Goal: Answer question/provide support: Share knowledge or assist other users

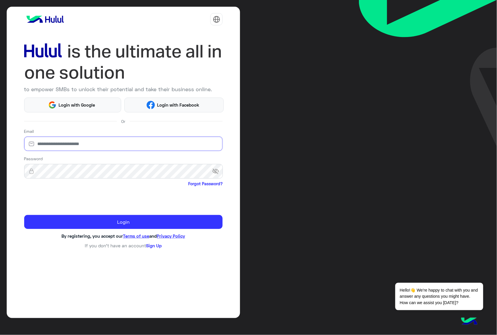
type input "**********"
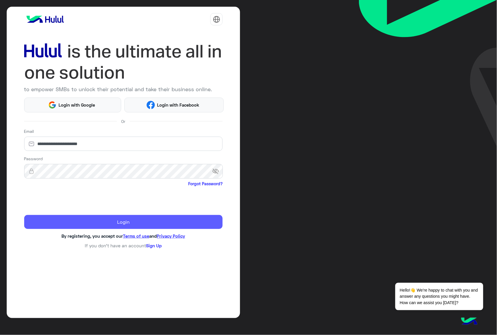
click at [136, 225] on button "Login" at bounding box center [123, 222] width 199 height 14
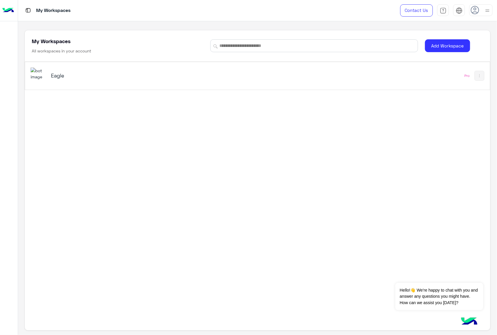
click at [40, 75] on img at bounding box center [39, 74] width 16 height 13
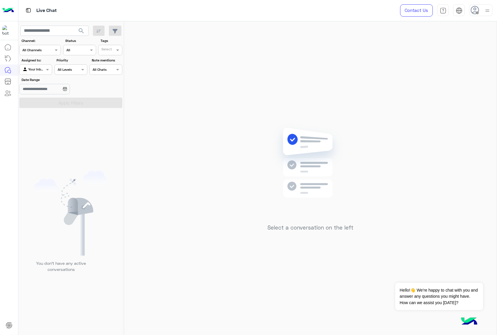
click at [478, 12] on span at bounding box center [477, 12] width 3 height 3
click at [484, 48] on label "Online" at bounding box center [455, 44] width 63 height 10
click at [260, 96] on div "Select a conversation on the left" at bounding box center [310, 179] width 372 height 316
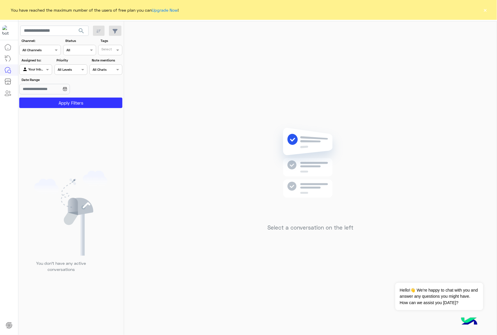
click at [483, 7] on button "×" at bounding box center [485, 10] width 6 height 6
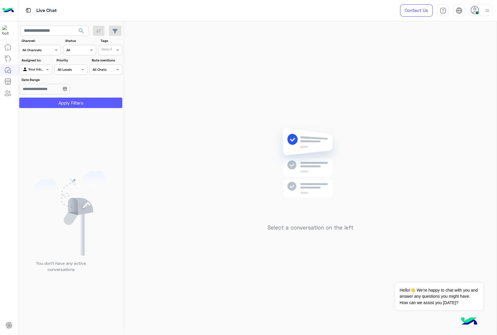
click at [53, 102] on button "Apply Filters" at bounding box center [70, 103] width 103 height 10
click at [42, 69] on div at bounding box center [36, 69] width 32 height 6
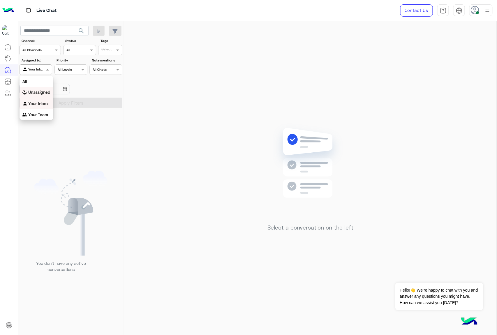
click at [41, 94] on b "Unassigned" at bounding box center [39, 92] width 22 height 5
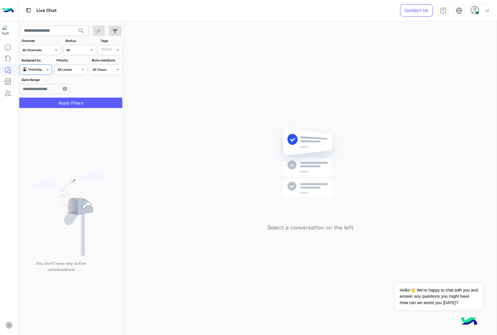
click at [54, 105] on button "Apply Filters" at bounding box center [70, 103] width 103 height 10
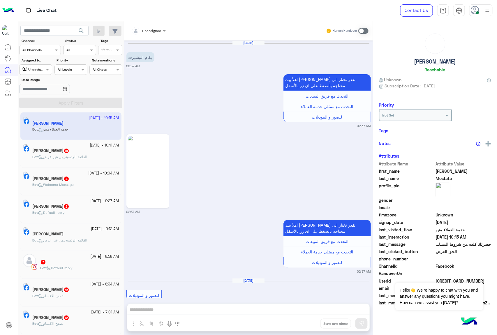
scroll to position [836, 0]
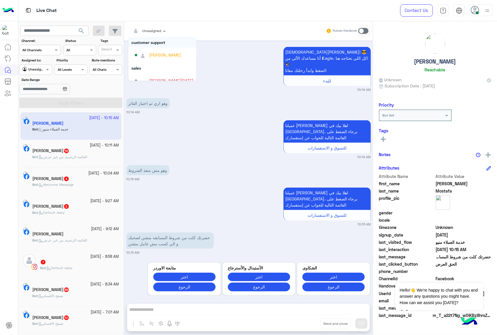
click at [159, 31] on div at bounding box center [148, 30] width 40 height 6
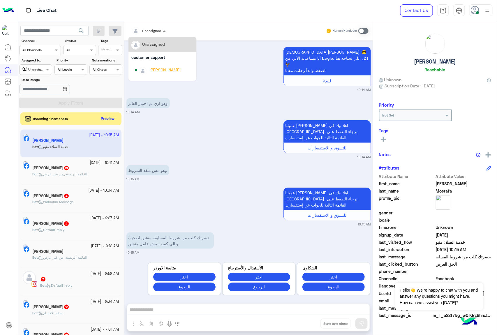
click at [117, 121] on div "Incoming 1 new chats Preview" at bounding box center [70, 118] width 101 height 13
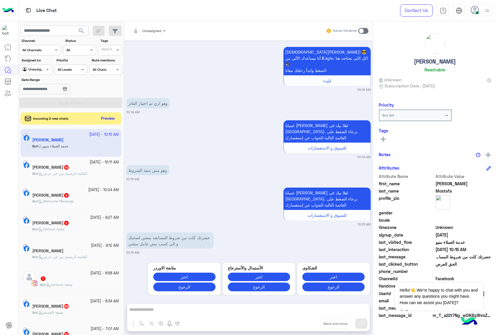
click at [113, 118] on button "Preview" at bounding box center [108, 119] width 18 height 8
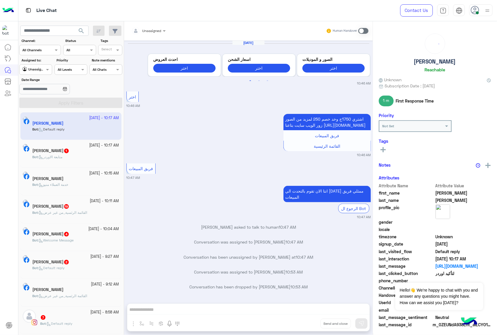
scroll to position [727, 0]
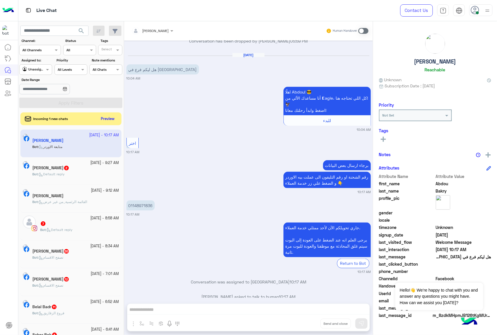
click at [106, 114] on div "Incoming 1 new chats Preview" at bounding box center [70, 118] width 101 height 13
click at [104, 120] on button "Preview" at bounding box center [108, 119] width 18 height 8
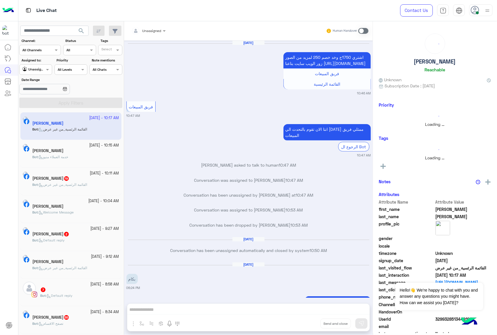
scroll to position [739, 0]
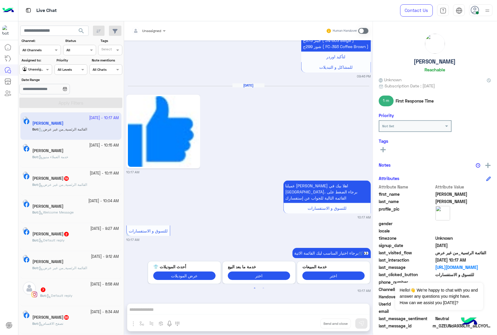
click at [156, 308] on div "Unassigned Human Handover Aug 28, 2024 اشتري 1750ج وخد خصم 250 لمزيد من الصور ز…" at bounding box center [248, 179] width 249 height 316
click at [362, 31] on span at bounding box center [363, 31] width 10 height 6
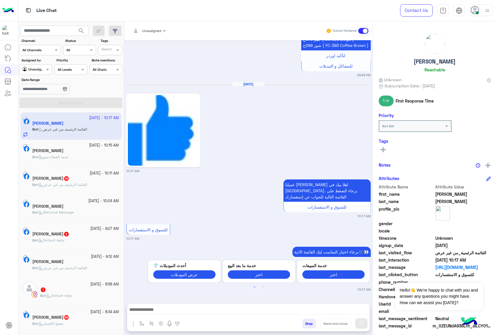
scroll to position [754, 0]
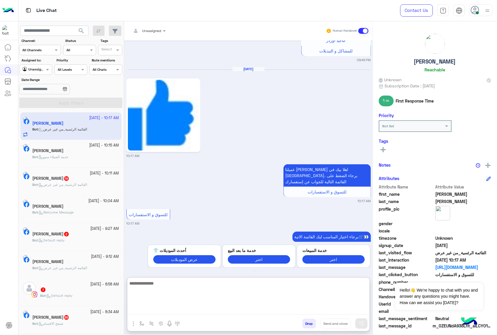
click at [179, 309] on textarea at bounding box center [248, 297] width 242 height 35
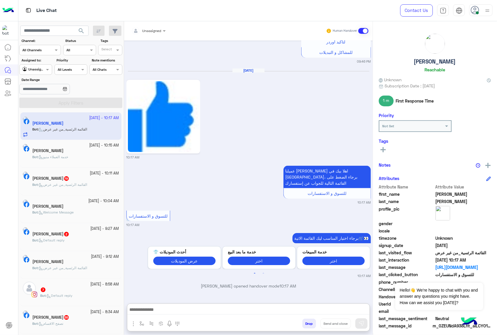
click at [153, 30] on div at bounding box center [148, 30] width 40 height 6
click at [155, 70] on div "mohamed ahmed" at bounding box center [165, 73] width 32 height 6
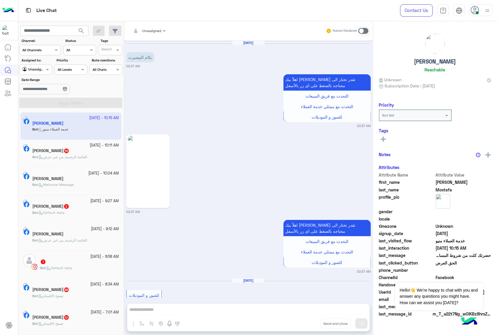
scroll to position [836, 0]
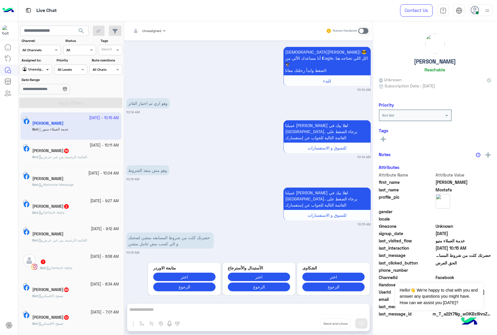
click at [48, 72] on span at bounding box center [48, 69] width 7 height 6
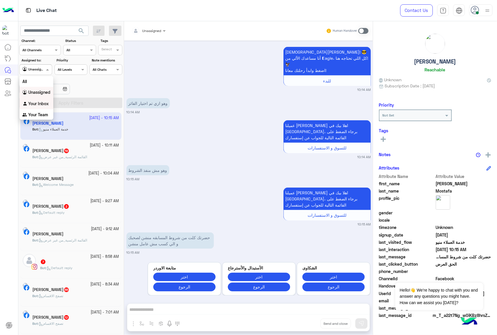
click at [40, 102] on b "Your Inbox" at bounding box center [38, 103] width 20 height 5
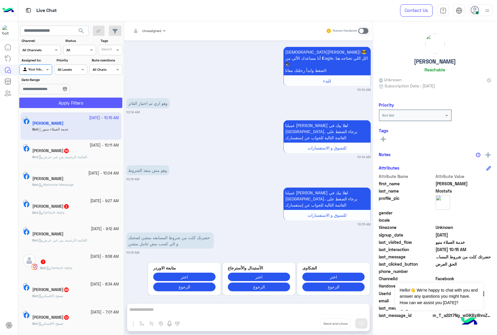
click at [54, 105] on button "Apply Filters" at bounding box center [70, 103] width 103 height 10
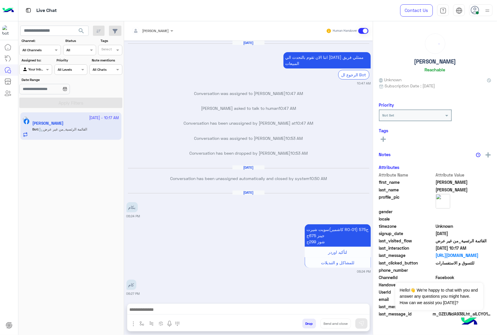
scroll to position [697, 0]
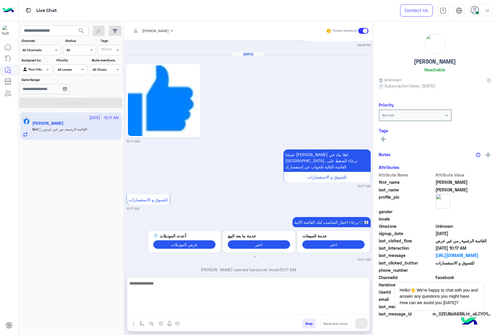
click at [171, 308] on textarea at bounding box center [248, 297] width 242 height 35
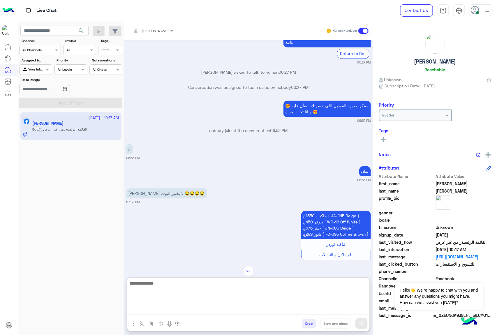
scroll to position [425, 0]
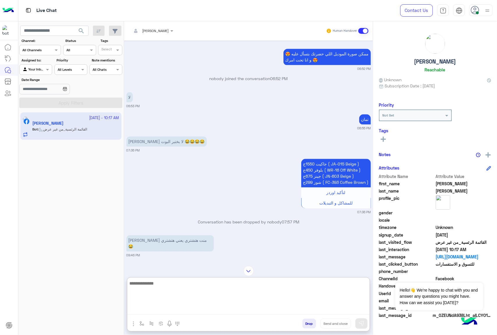
click at [257, 292] on textarea at bounding box center [248, 297] width 242 height 35
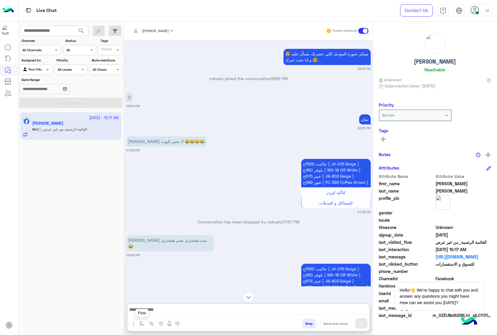
click at [143, 323] on img "button" at bounding box center [141, 323] width 5 height 5
click at [161, 311] on input "text" at bounding box center [151, 309] width 23 height 5
type input "****"
click at [160, 302] on span "ارقام الفروع" at bounding box center [151, 300] width 23 height 5
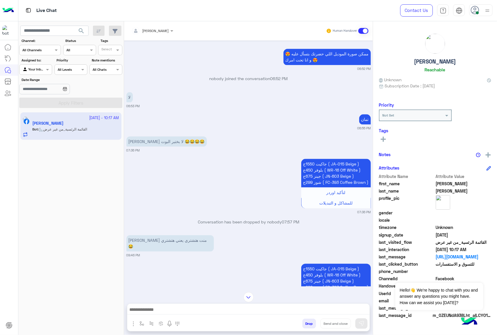
type textarea "**********"
click at [361, 322] on img at bounding box center [361, 324] width 6 height 6
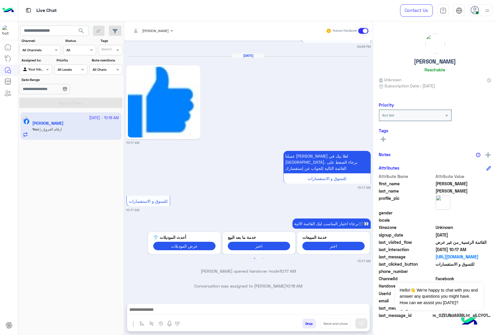
scroll to position [859, 0]
